Goal: Information Seeking & Learning: Learn about a topic

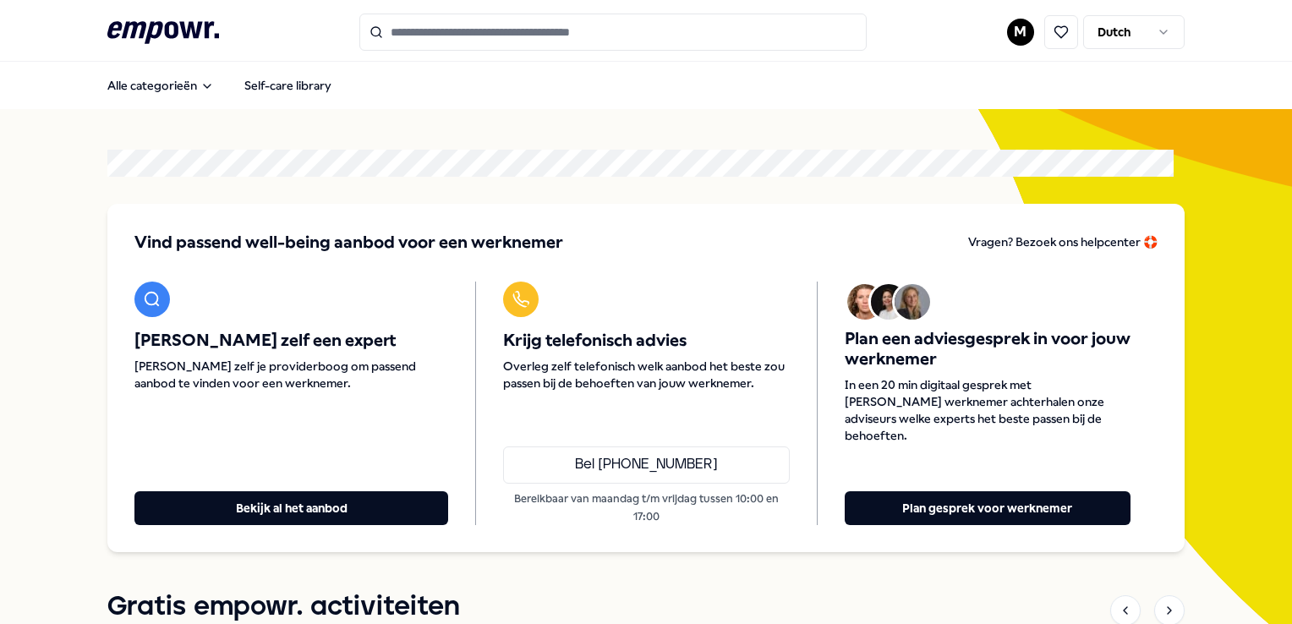
click at [525, 30] on input "Search for products, categories or subcategories" at bounding box center [612, 32] width 507 height 37
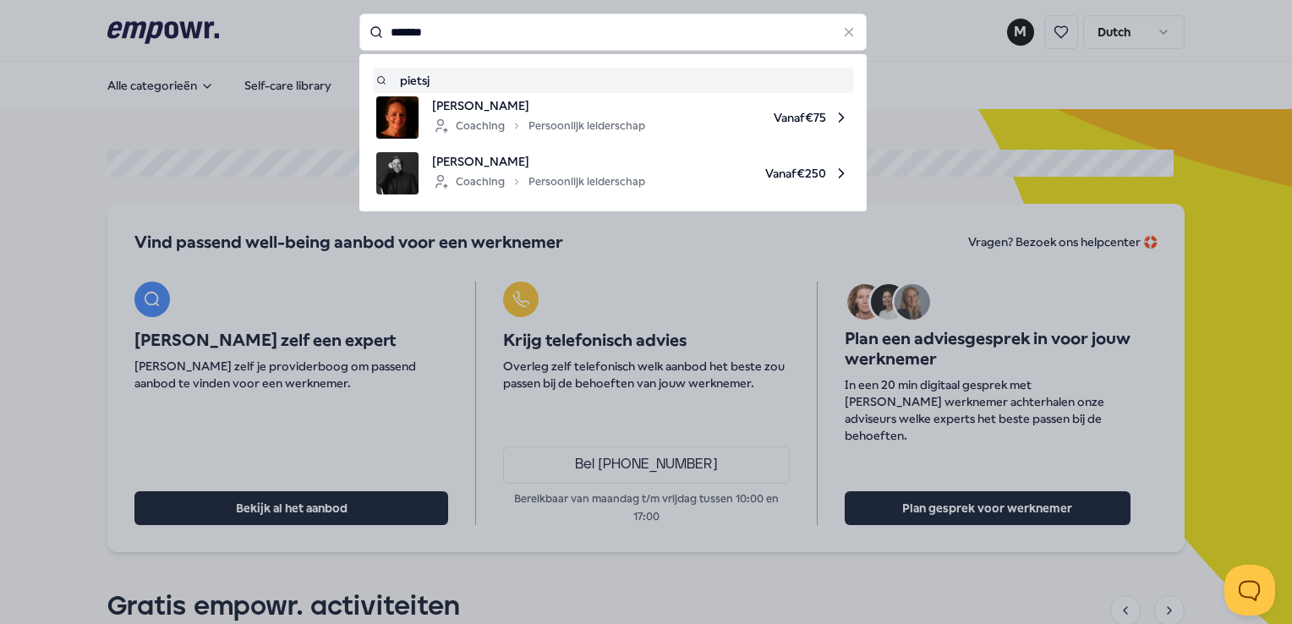
type input "*******"
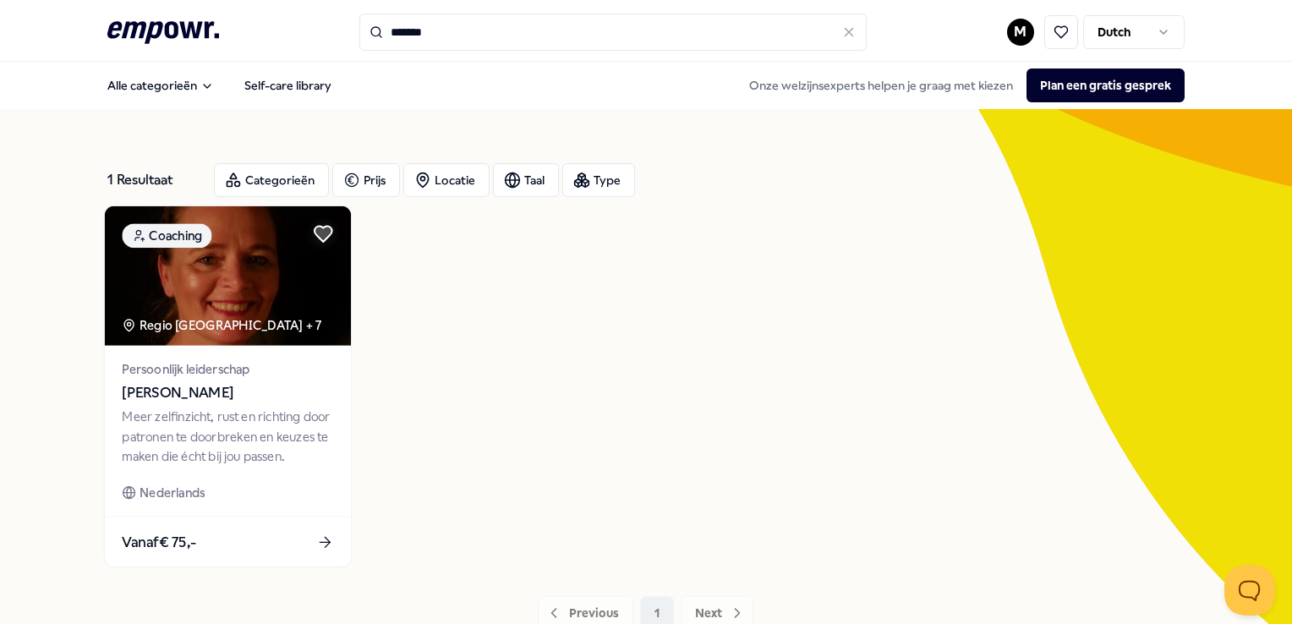
click at [171, 418] on div "Meer zelfinzicht, rust en richting door patronen te doorbreken en keuzes te mak…" at bounding box center [228, 437] width 211 height 58
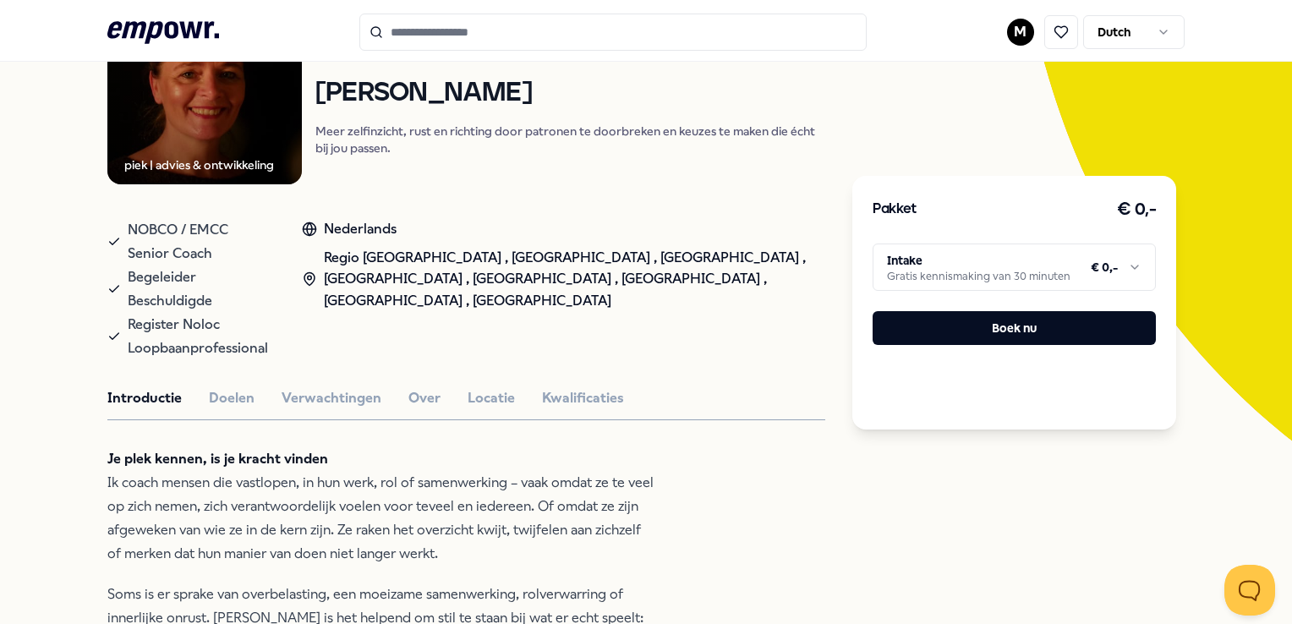
scroll to position [203, 0]
click at [455, 387] on div "Introductie Doelen Verwachtingen Over Locatie Kwalificaties" at bounding box center [466, 398] width 718 height 22
click at [460, 387] on div "Introductie Doelen Verwachtingen Over Locatie Kwalificaties" at bounding box center [466, 398] width 718 height 22
click at [468, 387] on button "Locatie" at bounding box center [491, 398] width 47 height 22
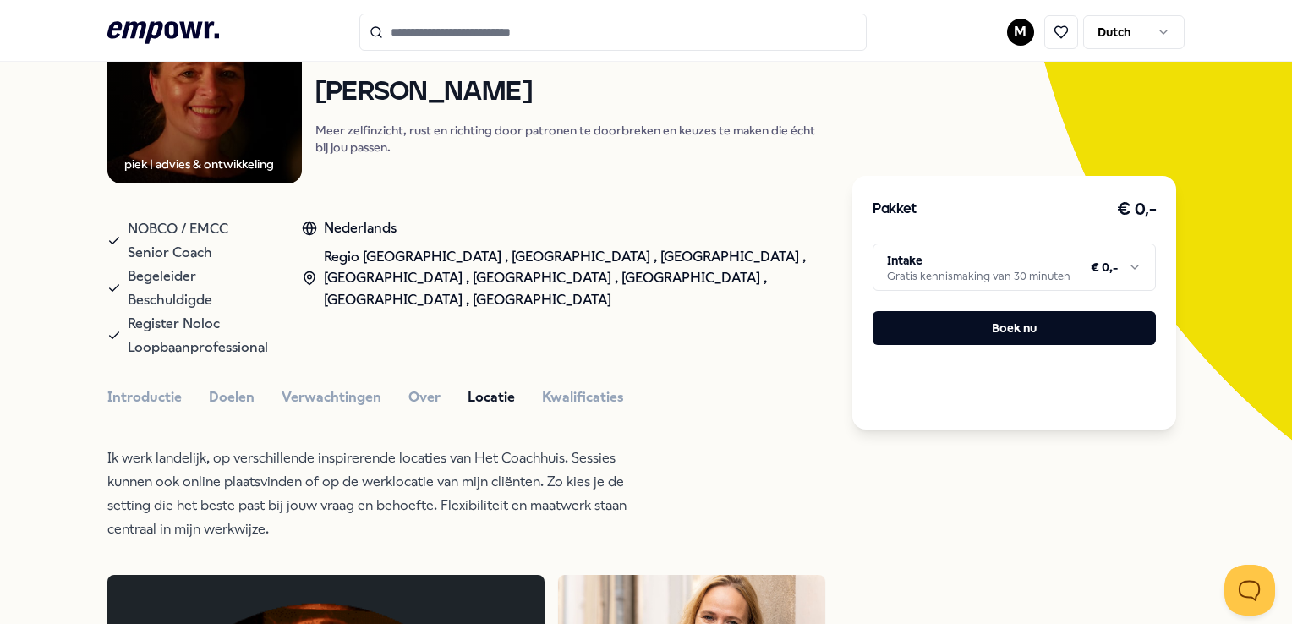
scroll to position [440, 0]
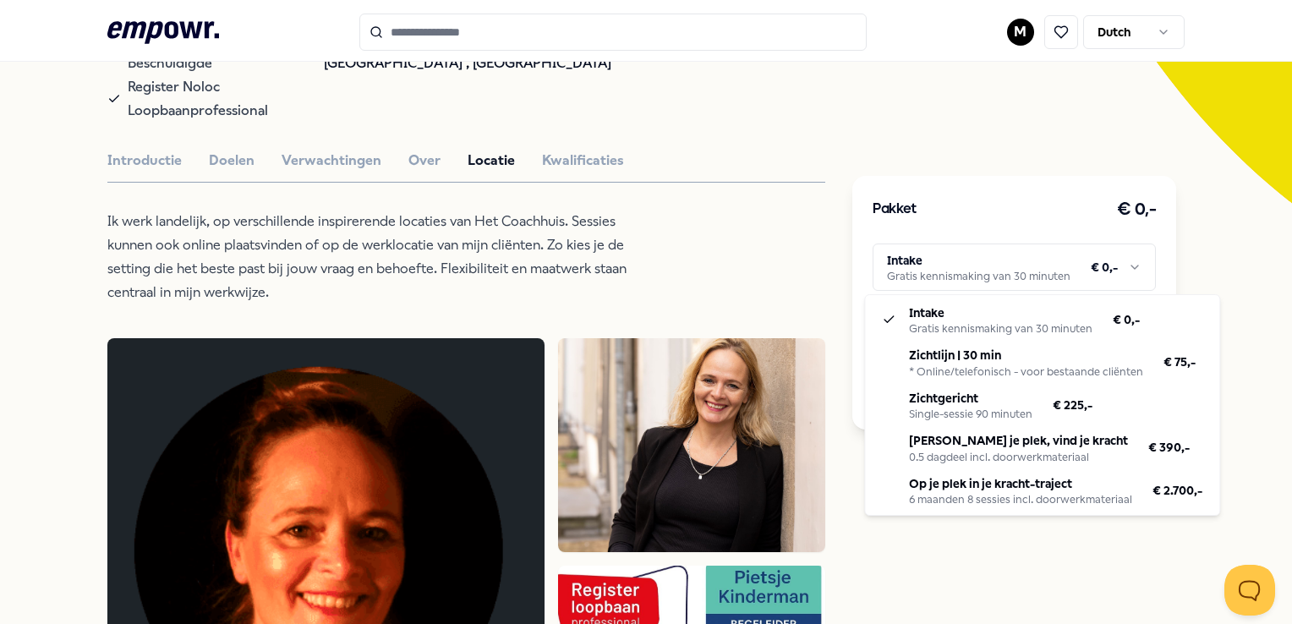
click at [1066, 267] on html ".empowr-logo_svg__cls-1{fill:#03032f} M Dutch Alle categorieën Self-care librar…" at bounding box center [646, 312] width 1292 height 624
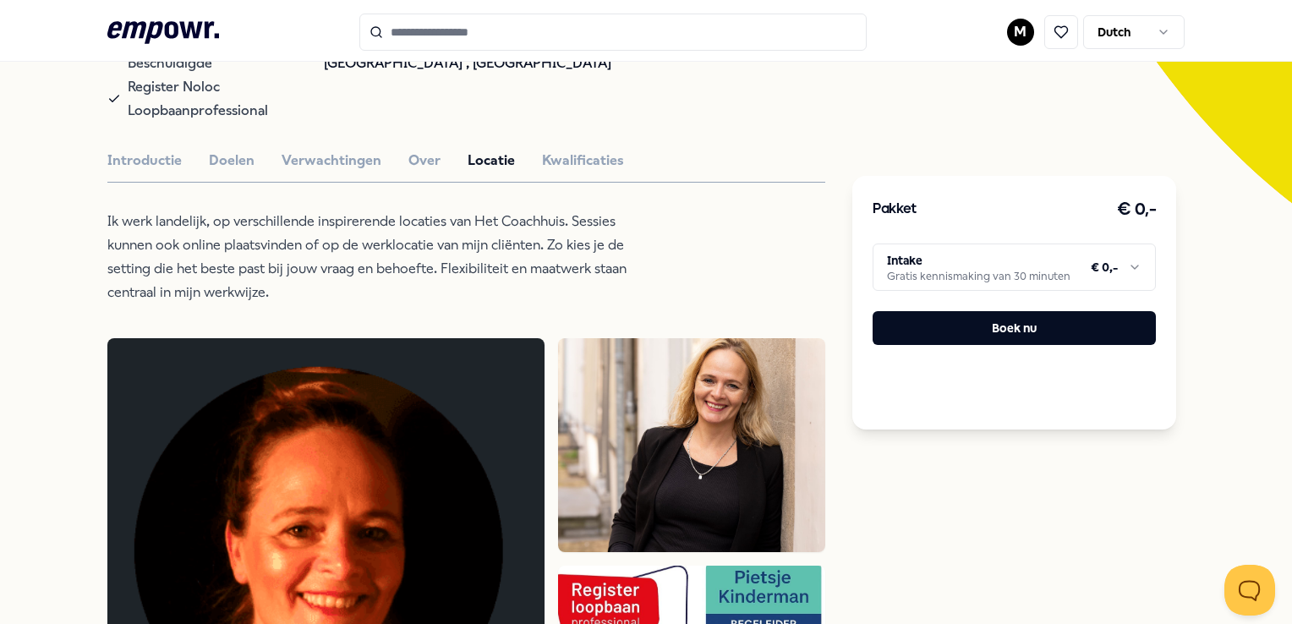
click at [44, 347] on html ".empowr-logo_svg__cls-1{fill:#03032f} M Dutch Alle categorieën Self-care librar…" at bounding box center [646, 312] width 1292 height 624
